Goal: Task Accomplishment & Management: Use online tool/utility

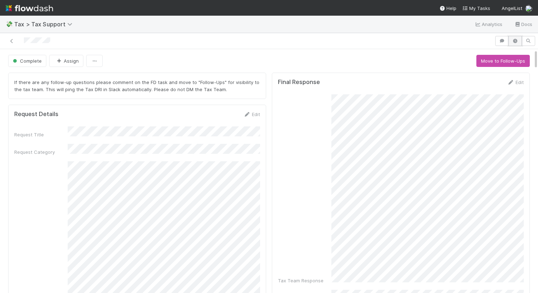
click at [514, 41] on icon "button" at bounding box center [515, 41] width 7 height 4
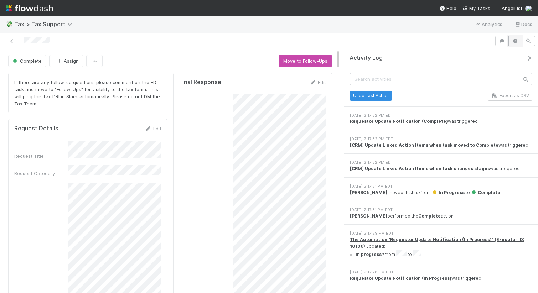
click at [514, 41] on icon "button" at bounding box center [515, 41] width 7 height 4
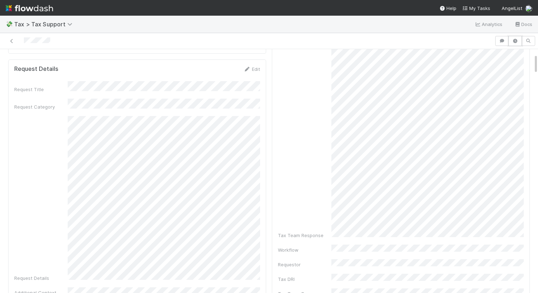
scroll to position [65, 0]
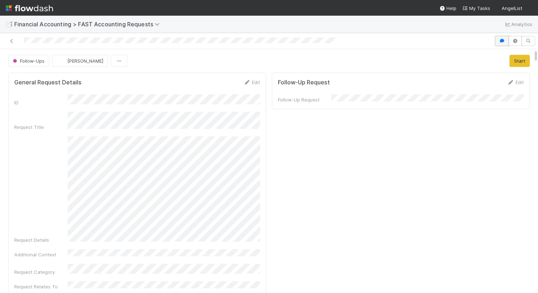
click at [503, 45] on button "button" at bounding box center [502, 41] width 14 height 10
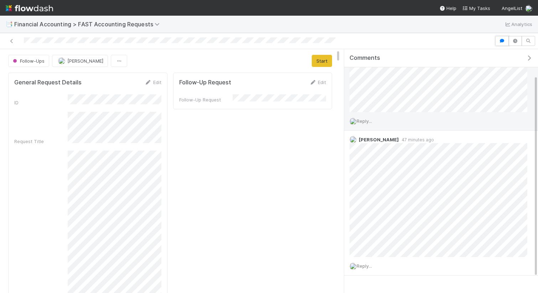
scroll to position [33, 0]
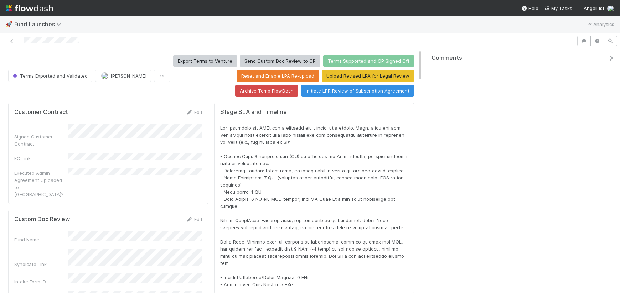
scroll to position [145, 394]
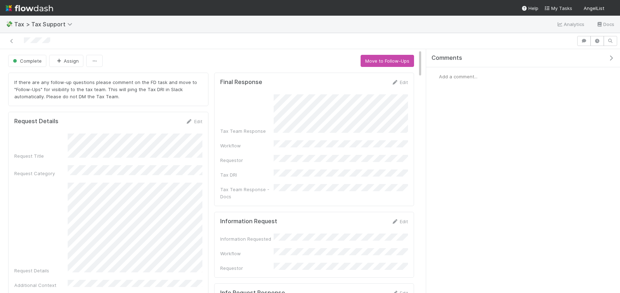
click at [479, 79] on div "Add a comment..." at bounding box center [523, 76] width 194 height 19
click at [465, 79] on span "Add a comment..." at bounding box center [458, 77] width 38 height 6
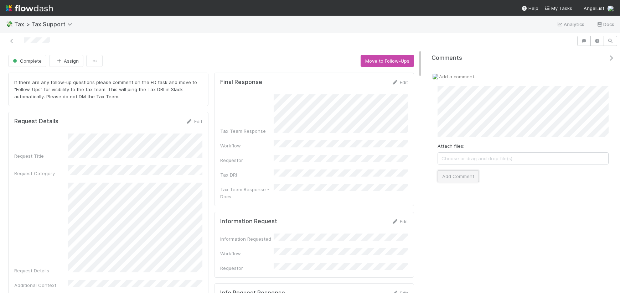
click at [452, 174] on button "Add Comment" at bounding box center [457, 176] width 41 height 12
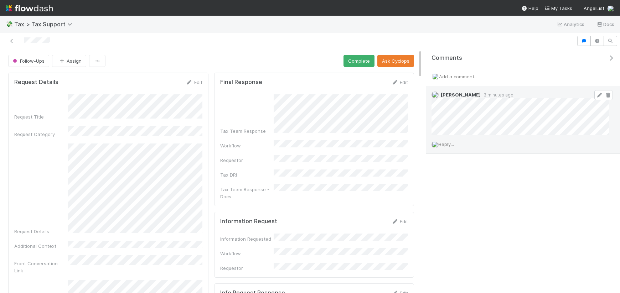
click at [599, 94] on icon at bounding box center [599, 95] width 7 height 5
click at [66, 144] on div "Request Details" at bounding box center [108, 190] width 188 height 92
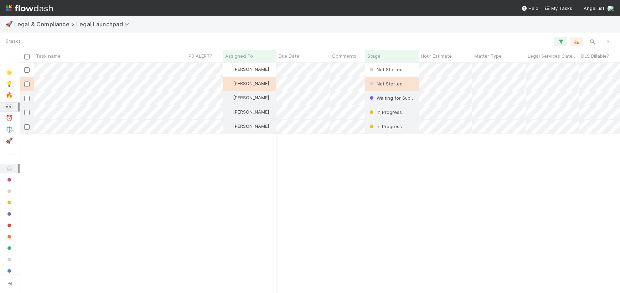
scroll to position [230, 600]
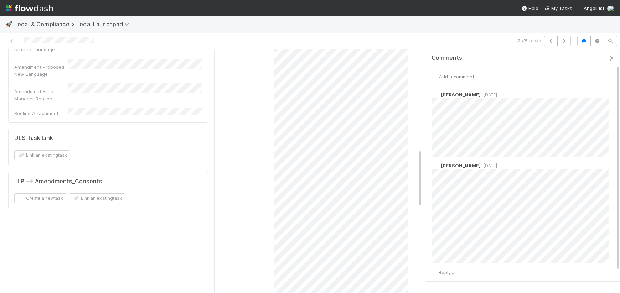
scroll to position [415, 0]
